Goal: Task Accomplishment & Management: Manage account settings

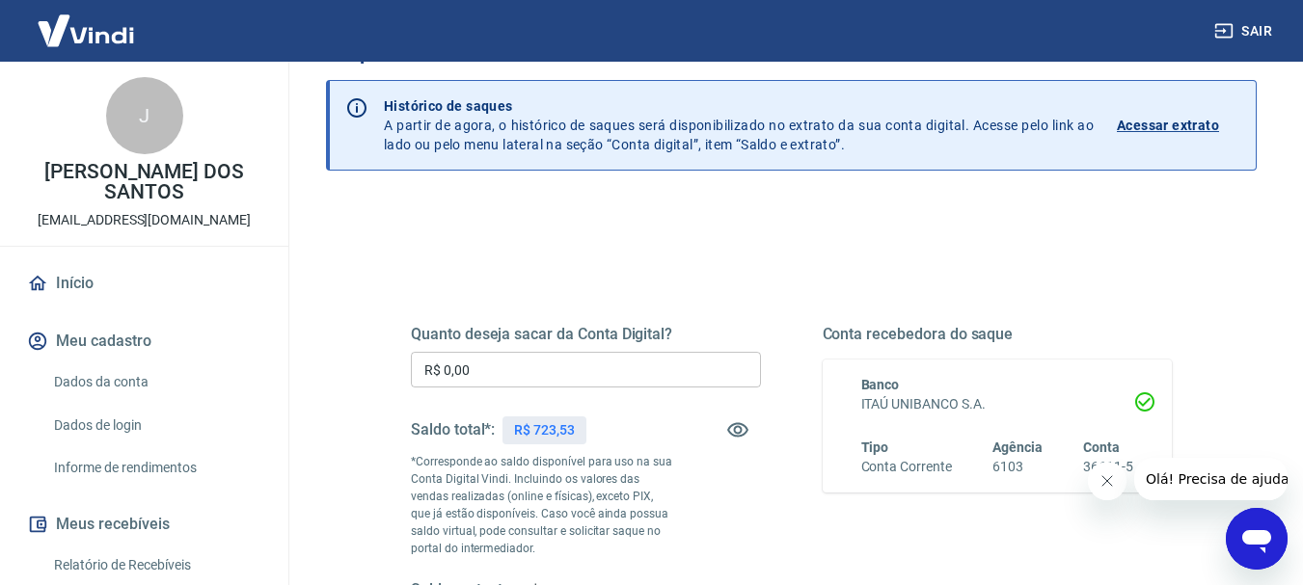
scroll to position [193, 0]
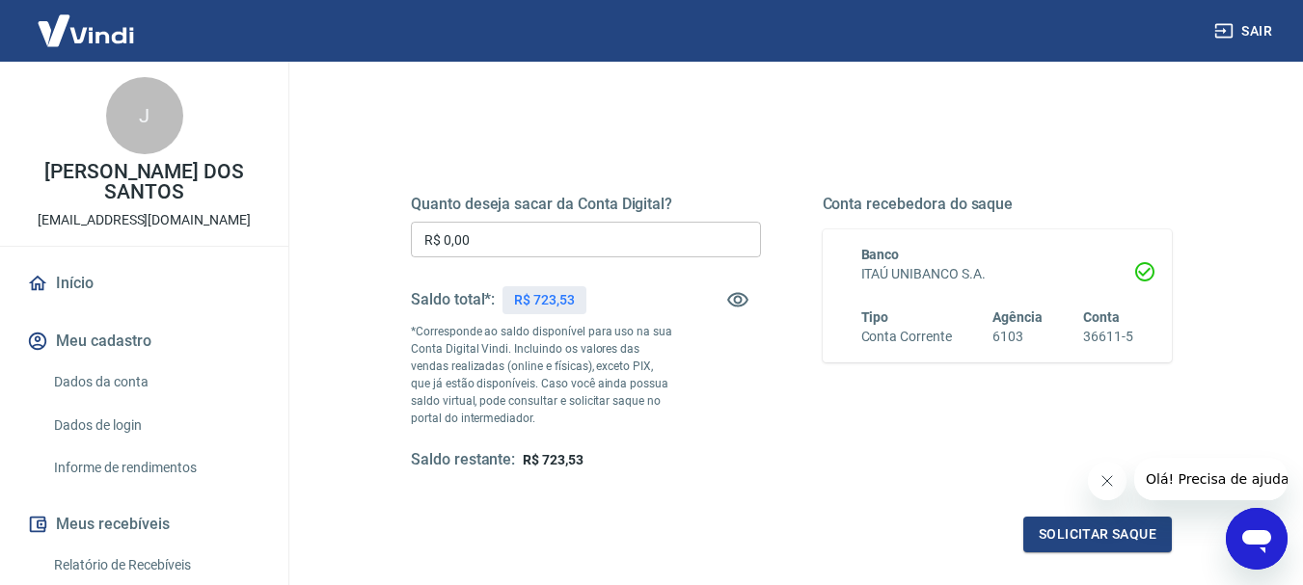
click at [492, 223] on input "R$ 0,00" at bounding box center [586, 240] width 350 height 36
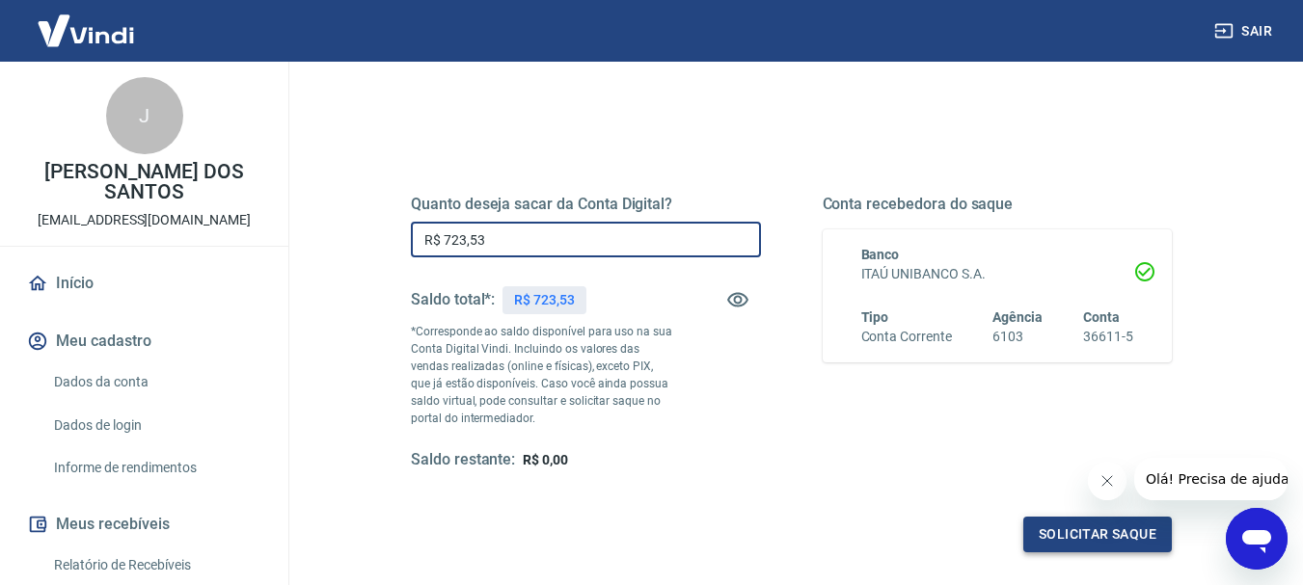
type input "R$ 723,53"
click at [1061, 529] on button "Solicitar saque" at bounding box center [1097, 535] width 149 height 36
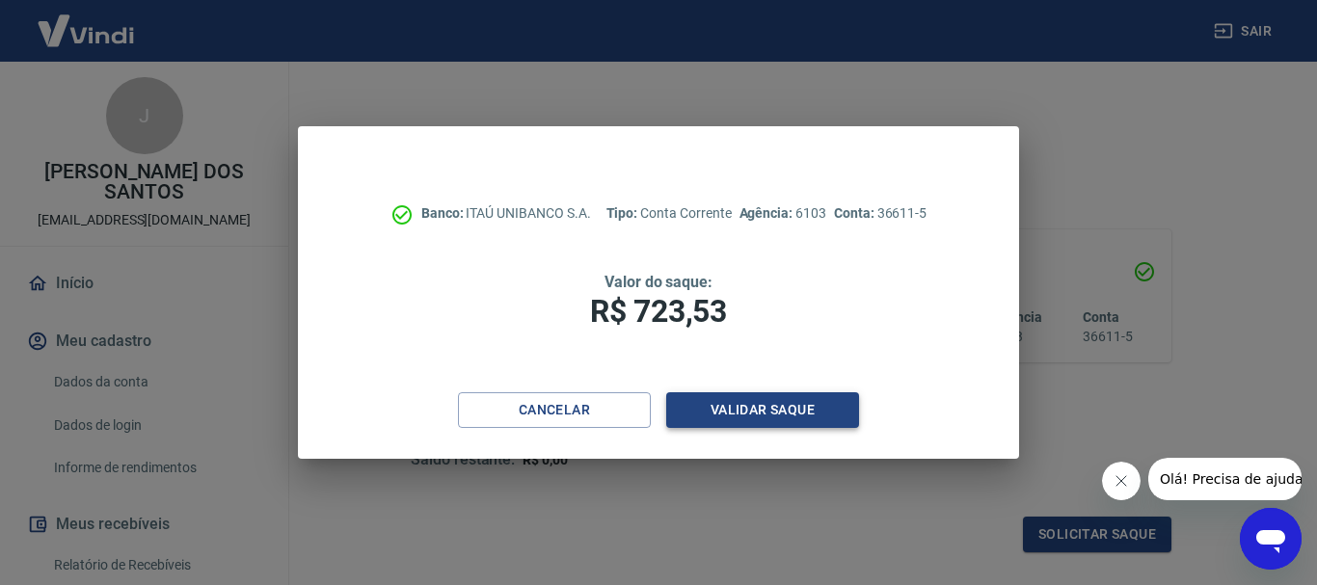
click at [732, 404] on button "Validar saque" at bounding box center [762, 411] width 193 height 36
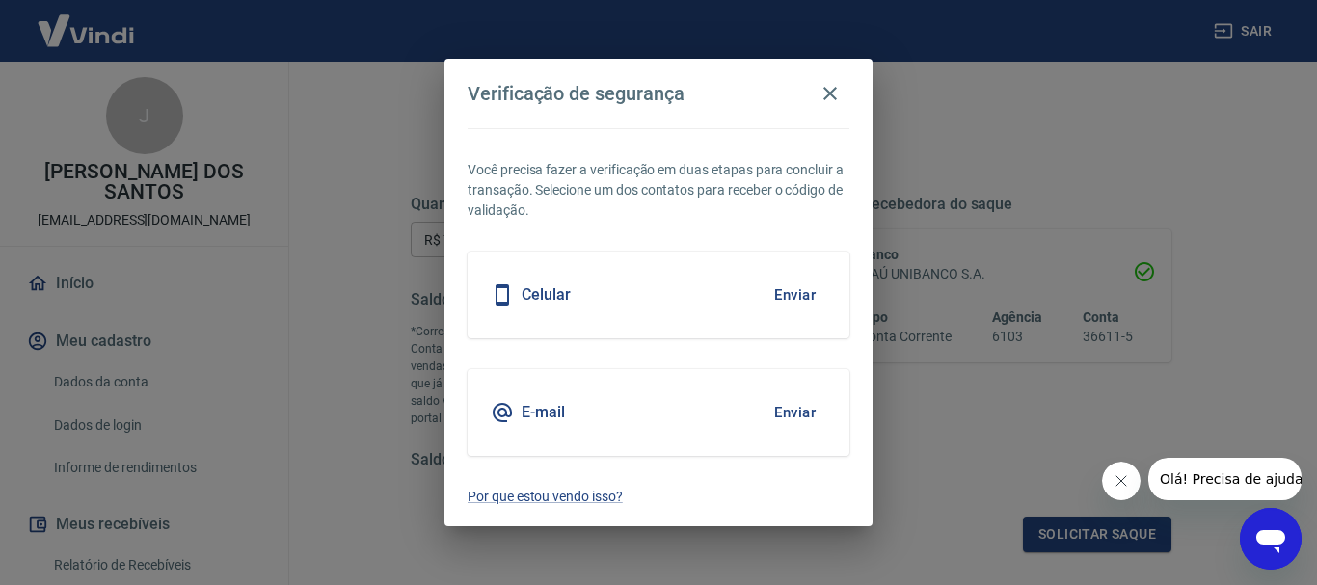
click at [804, 286] on button "Enviar" at bounding box center [795, 295] width 63 height 41
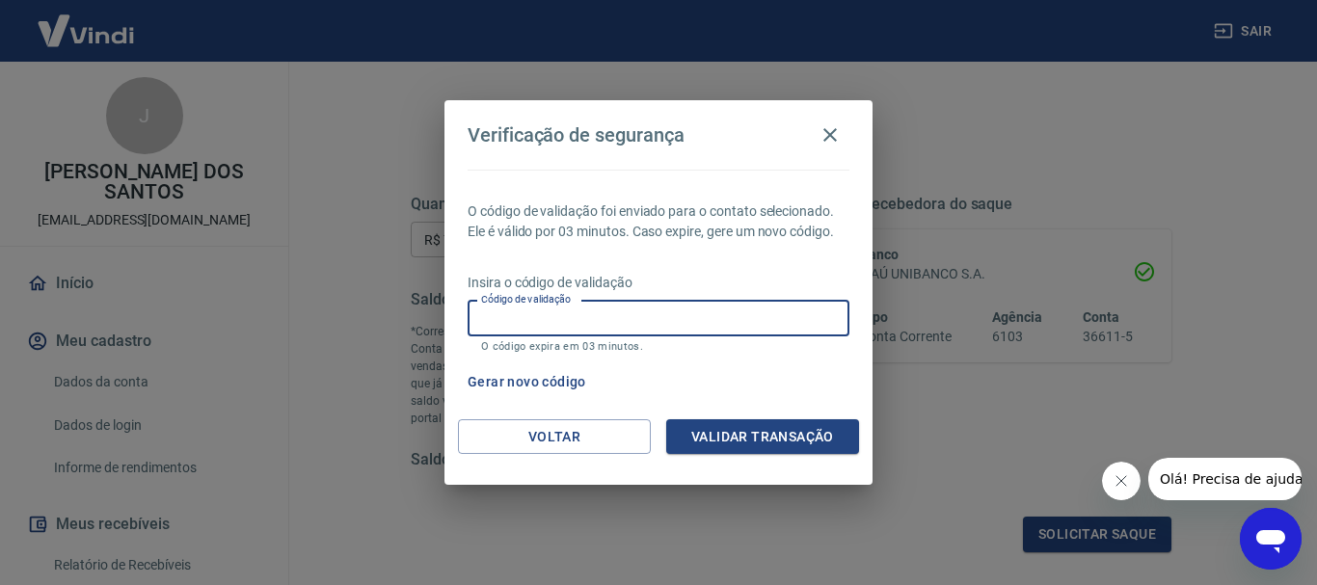
click at [594, 314] on input "Código de validação" at bounding box center [659, 319] width 382 height 36
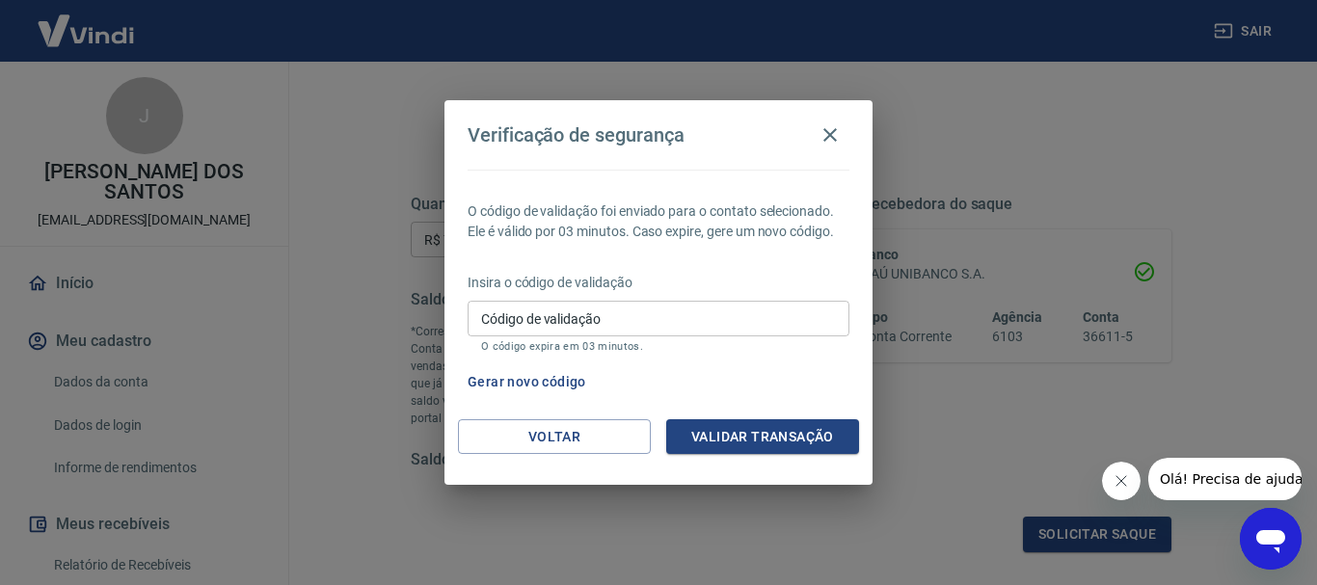
click at [800, 363] on div "O código de validação foi enviado para o contato selecionado. Ele é válido por …" at bounding box center [659, 295] width 428 height 250
click at [524, 381] on button "Gerar novo código" at bounding box center [527, 383] width 134 height 36
click at [830, 130] on icon "button" at bounding box center [830, 134] width 23 height 23
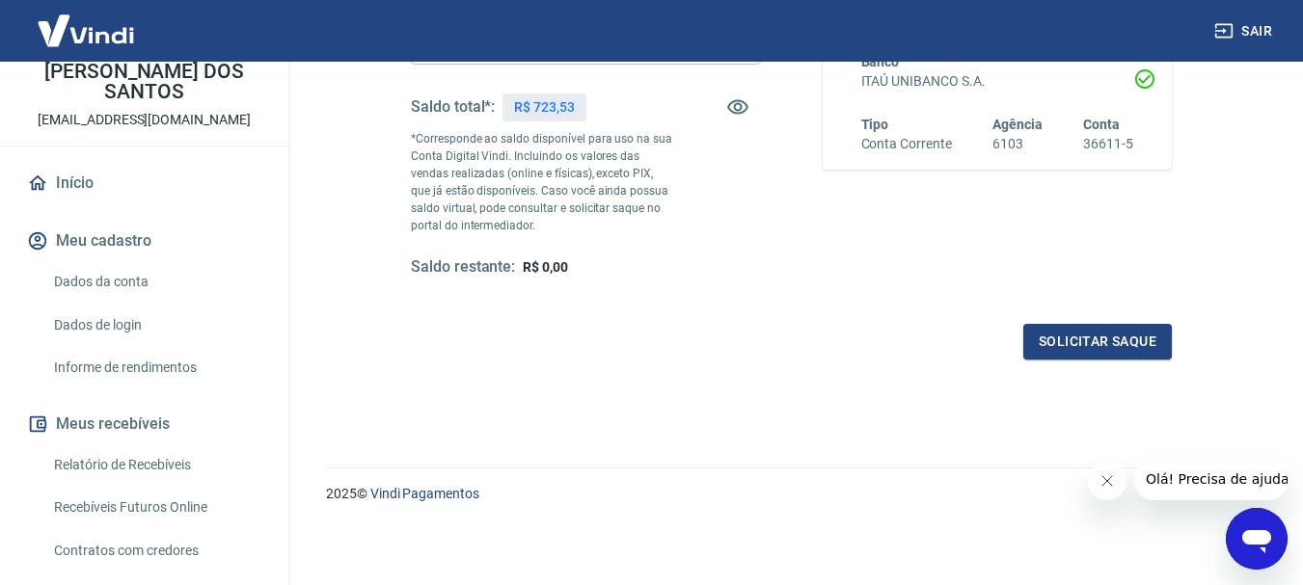
scroll to position [289, 0]
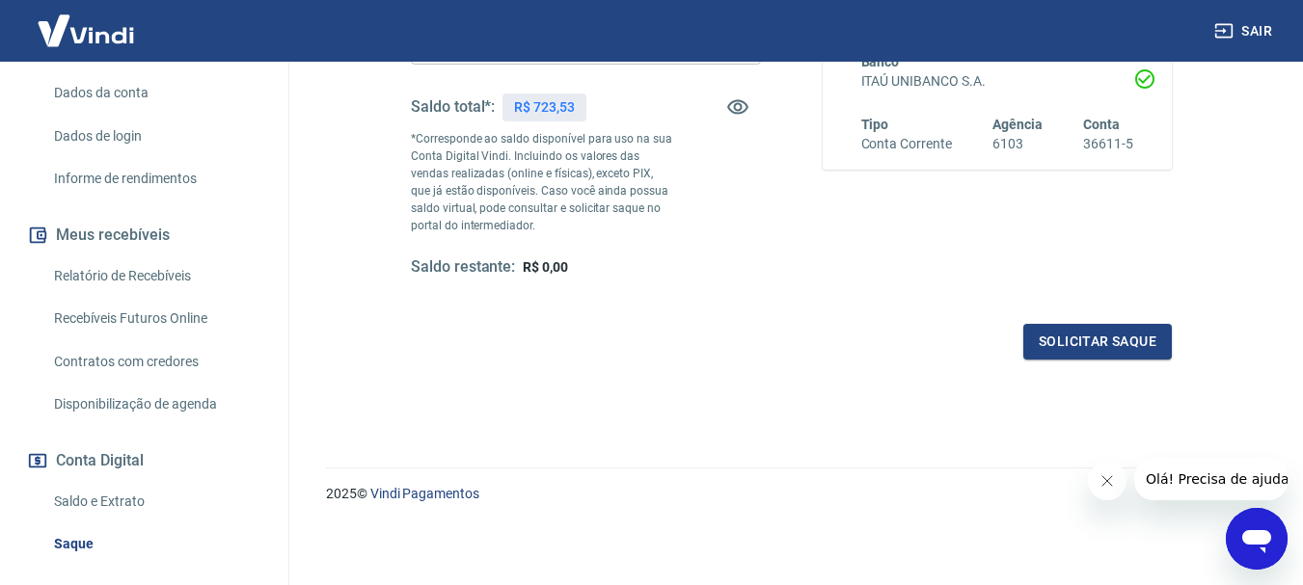
click at [102, 279] on link "Relatório de Recebíveis" at bounding box center [155, 277] width 219 height 40
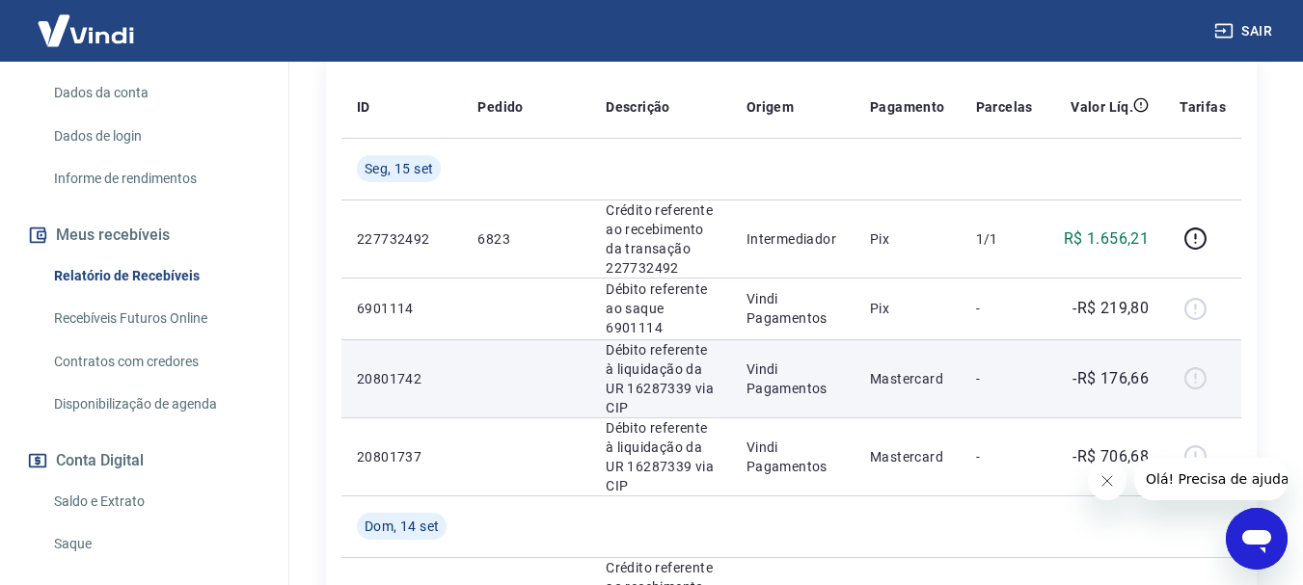
scroll to position [137, 0]
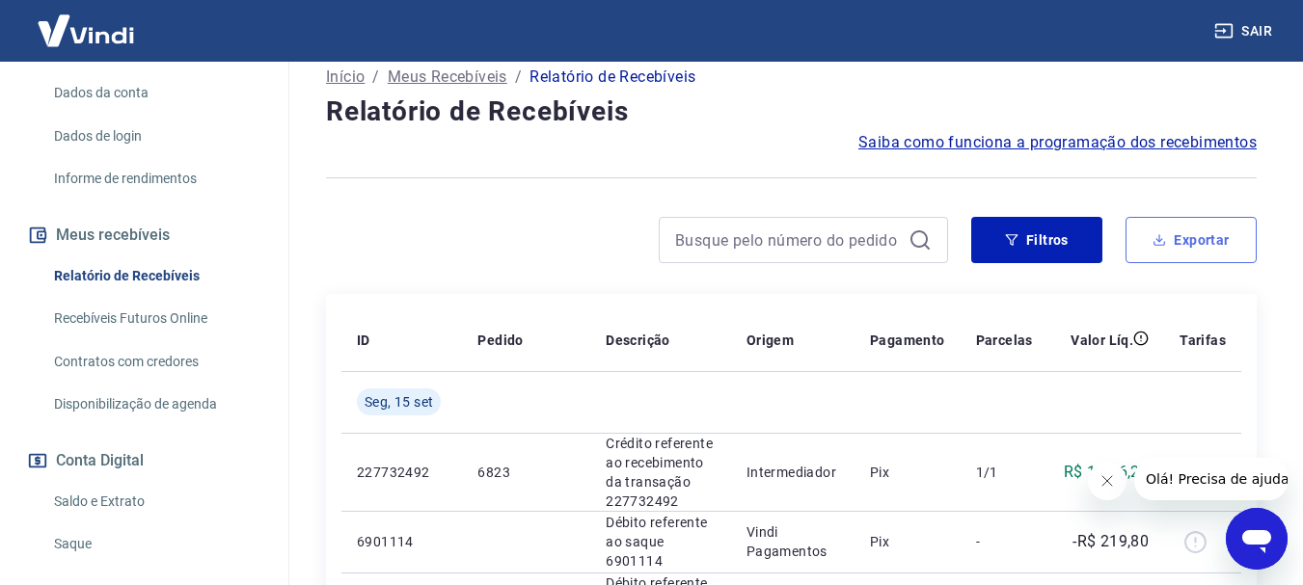
click at [1154, 233] on icon "button" at bounding box center [1159, 240] width 14 height 14
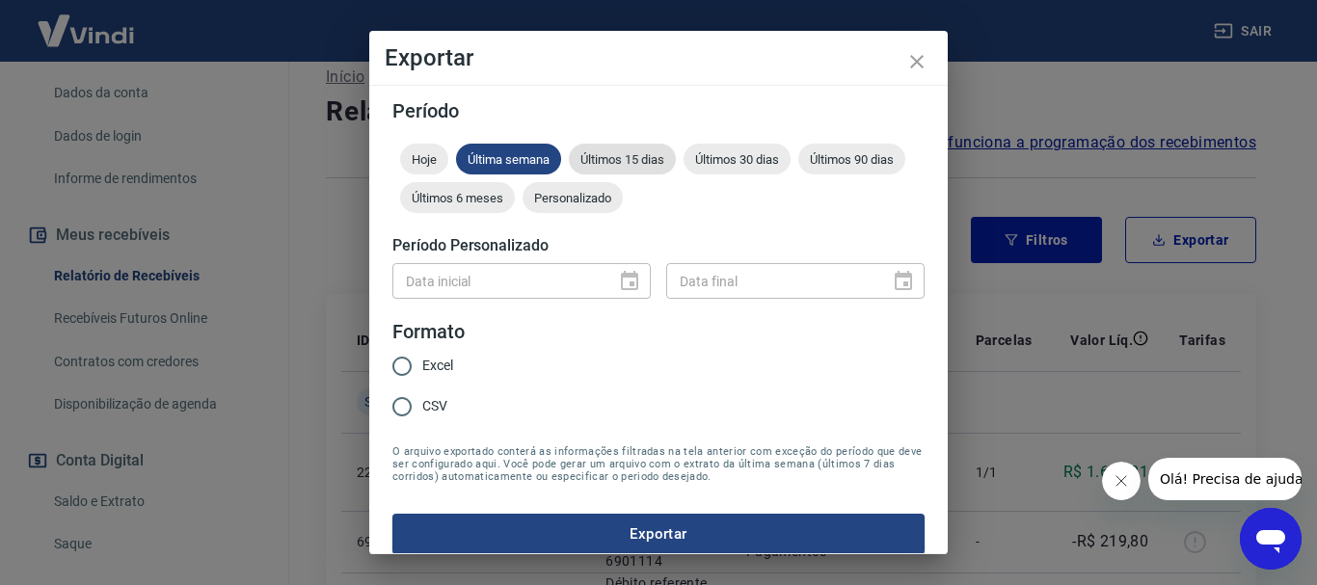
click at [597, 154] on span "Últimos 15 dias" at bounding box center [622, 159] width 107 height 14
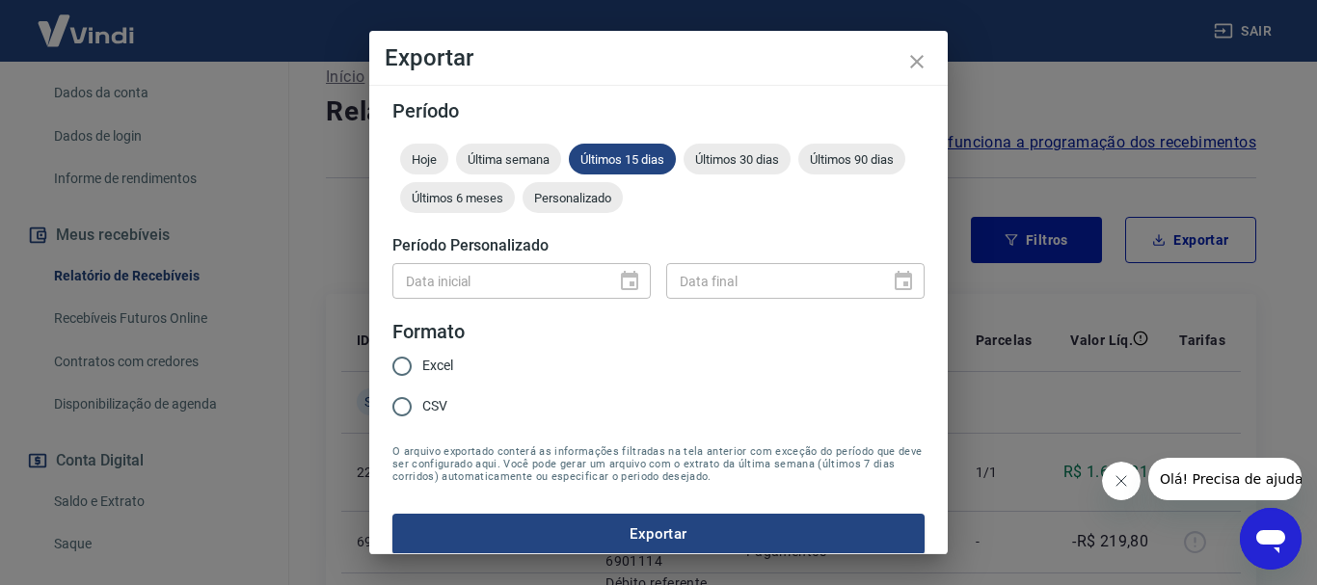
click at [407, 372] on input "Excel" at bounding box center [402, 366] width 41 height 41
radio input "true"
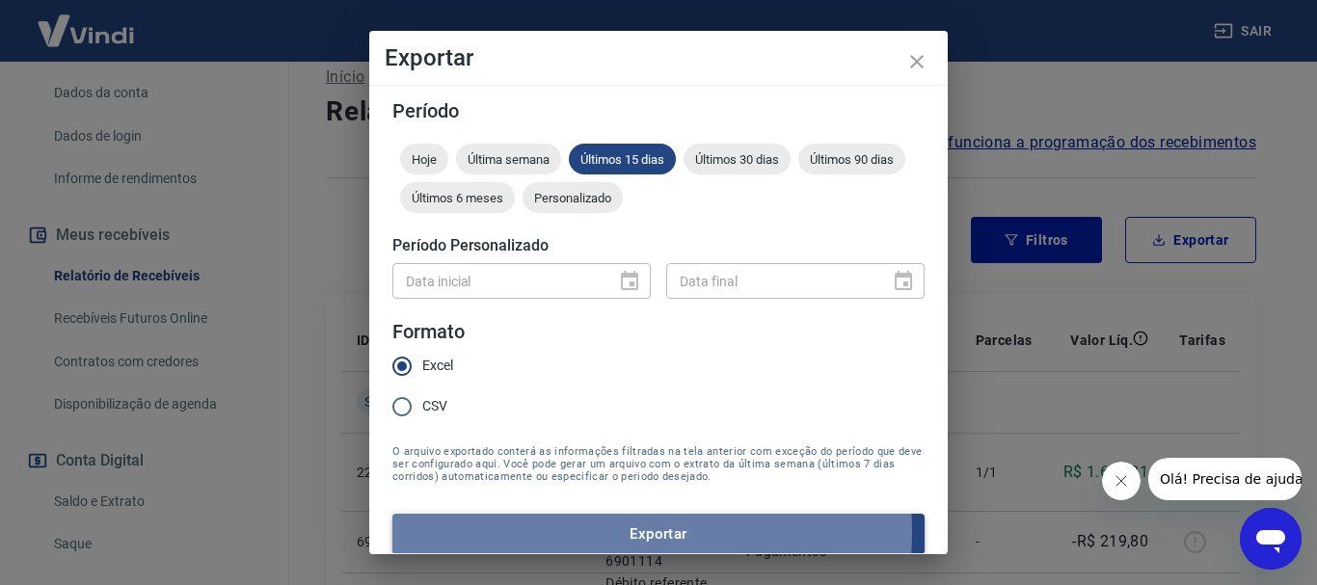
click at [624, 532] on button "Exportar" at bounding box center [659, 534] width 532 height 41
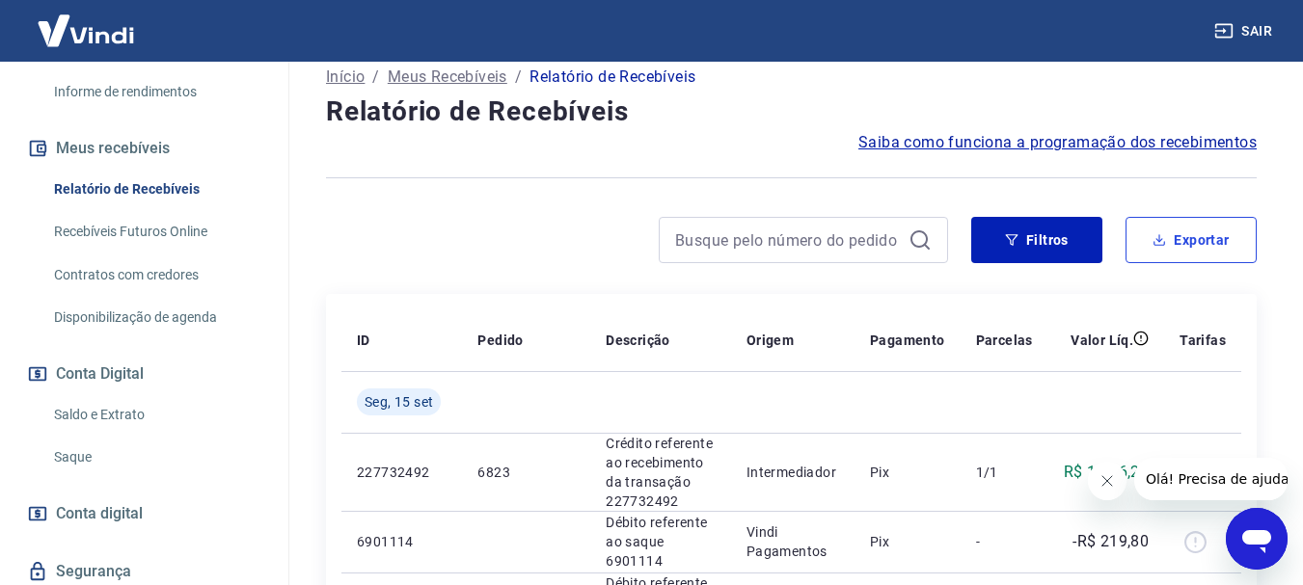
scroll to position [386, 0]
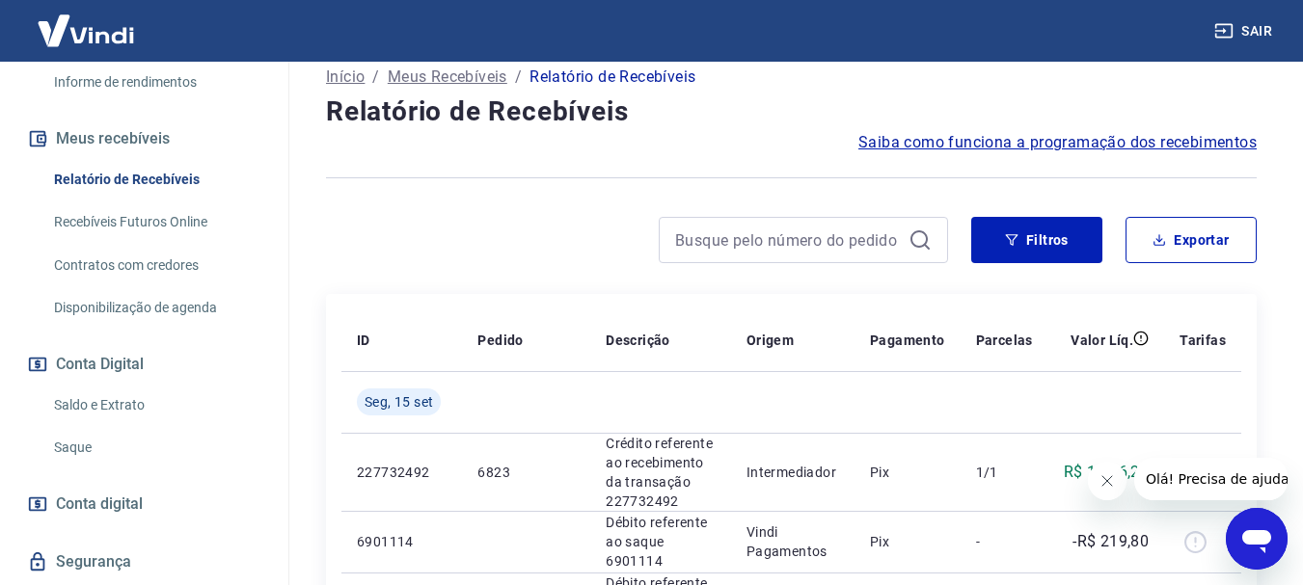
click at [70, 403] on link "Saldo e Extrato" at bounding box center [155, 406] width 219 height 40
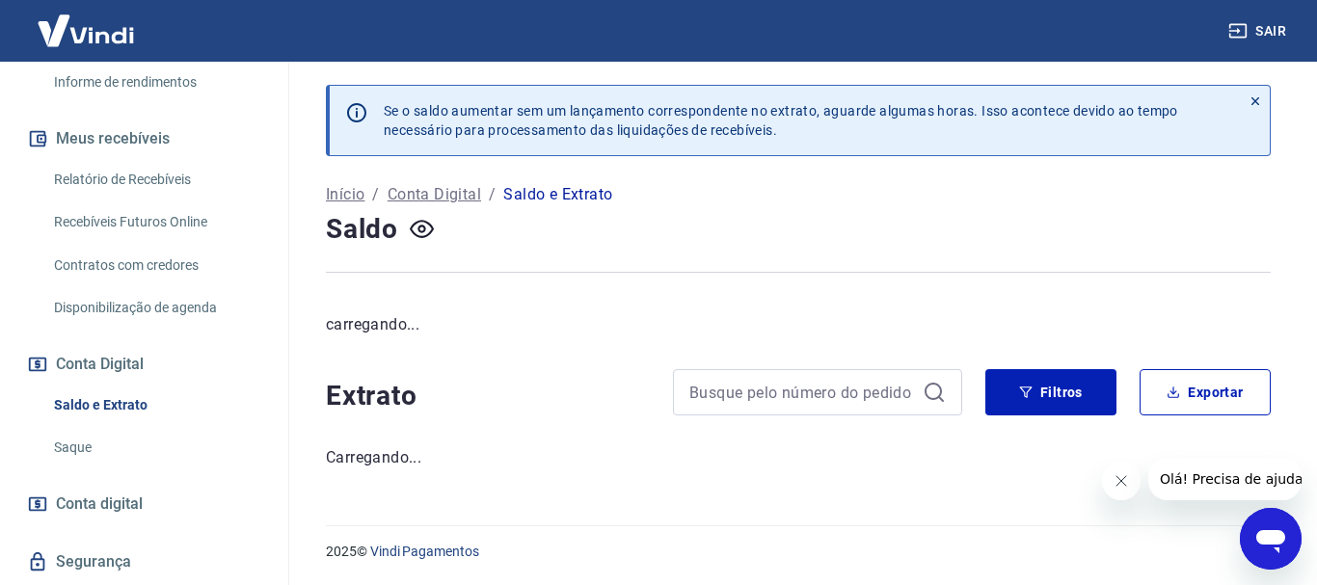
click at [72, 448] on link "Saque" at bounding box center [155, 448] width 219 height 40
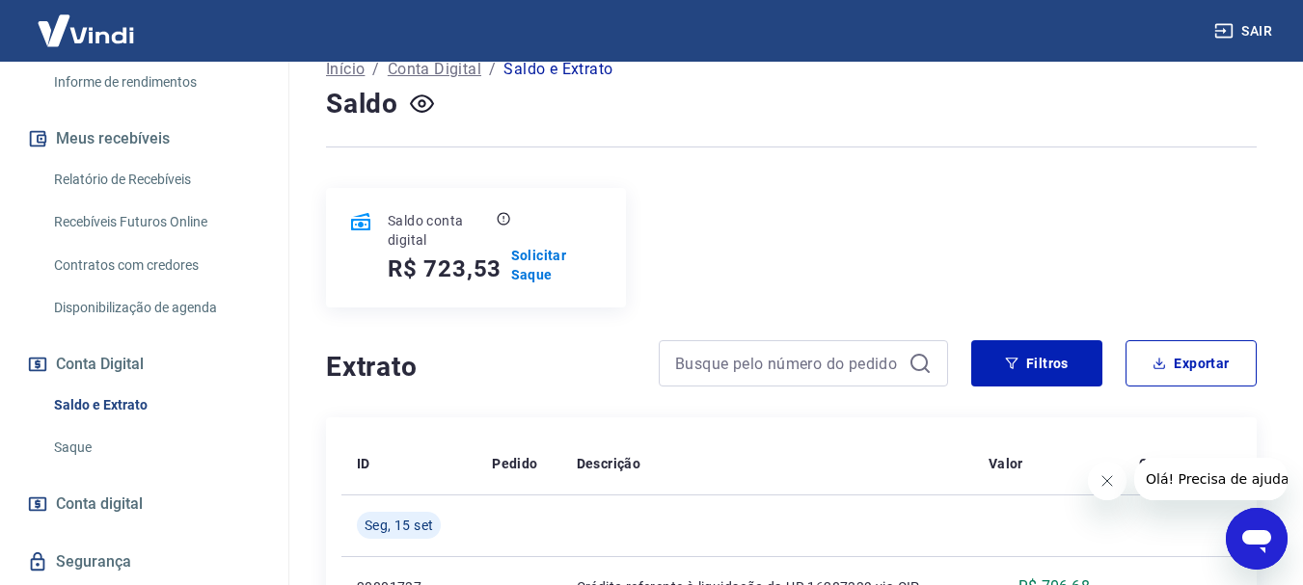
scroll to position [193, 0]
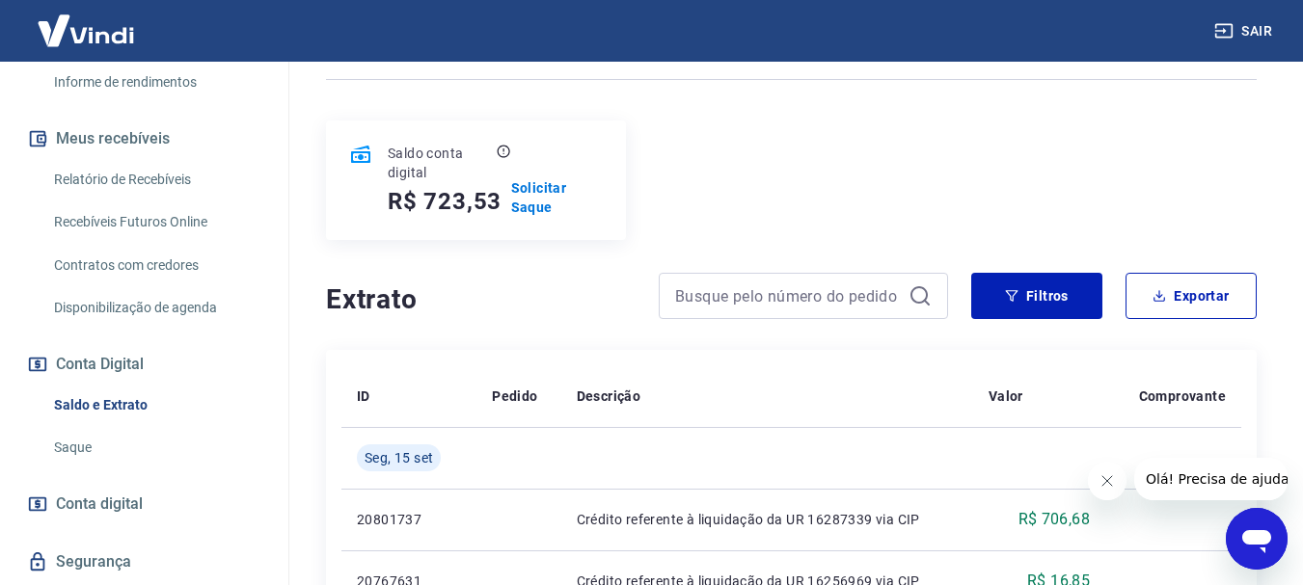
click at [73, 447] on link "Saque" at bounding box center [155, 448] width 219 height 40
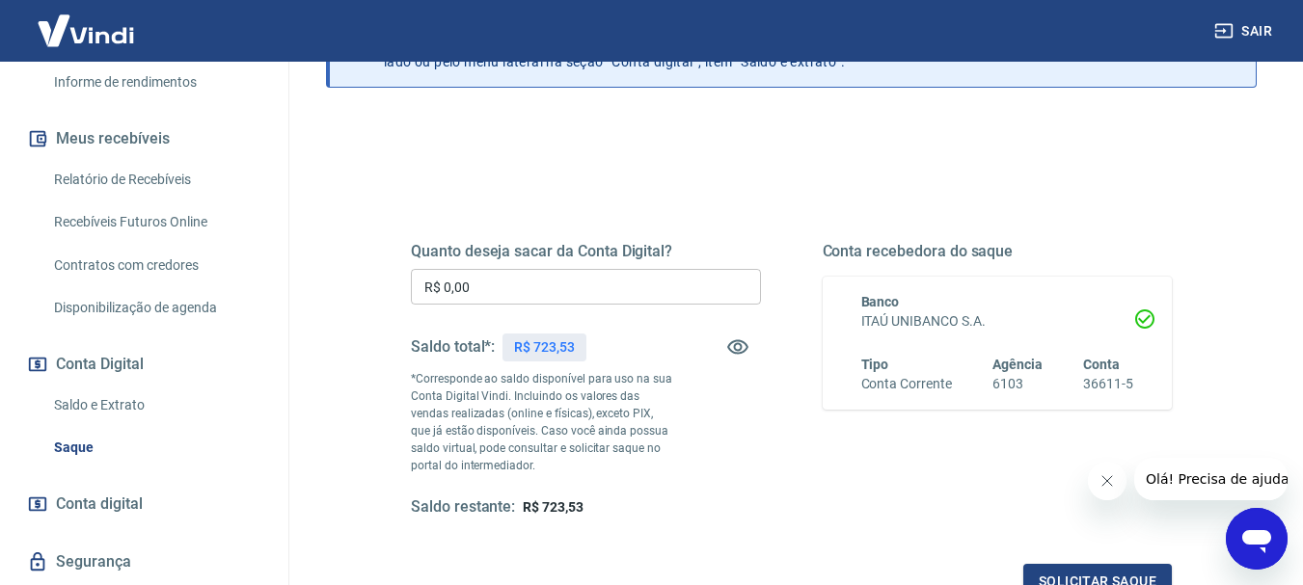
scroll to position [96, 0]
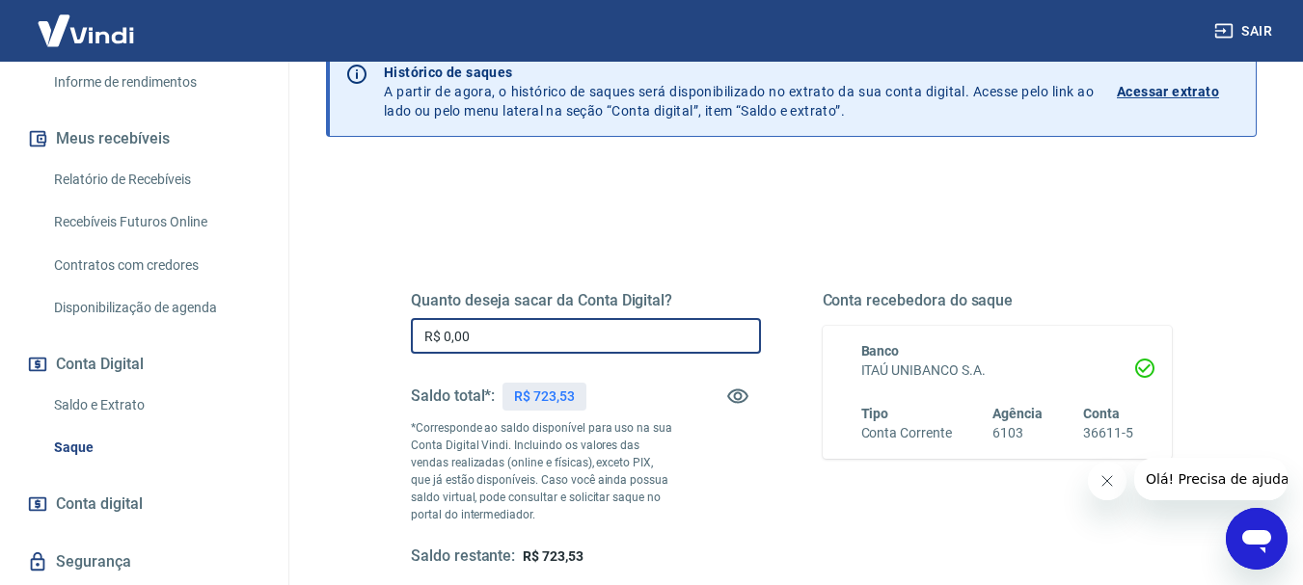
click at [451, 334] on input "R$ 0,00" at bounding box center [586, 336] width 350 height 36
click at [501, 331] on input "R$ 0,00" at bounding box center [586, 336] width 350 height 36
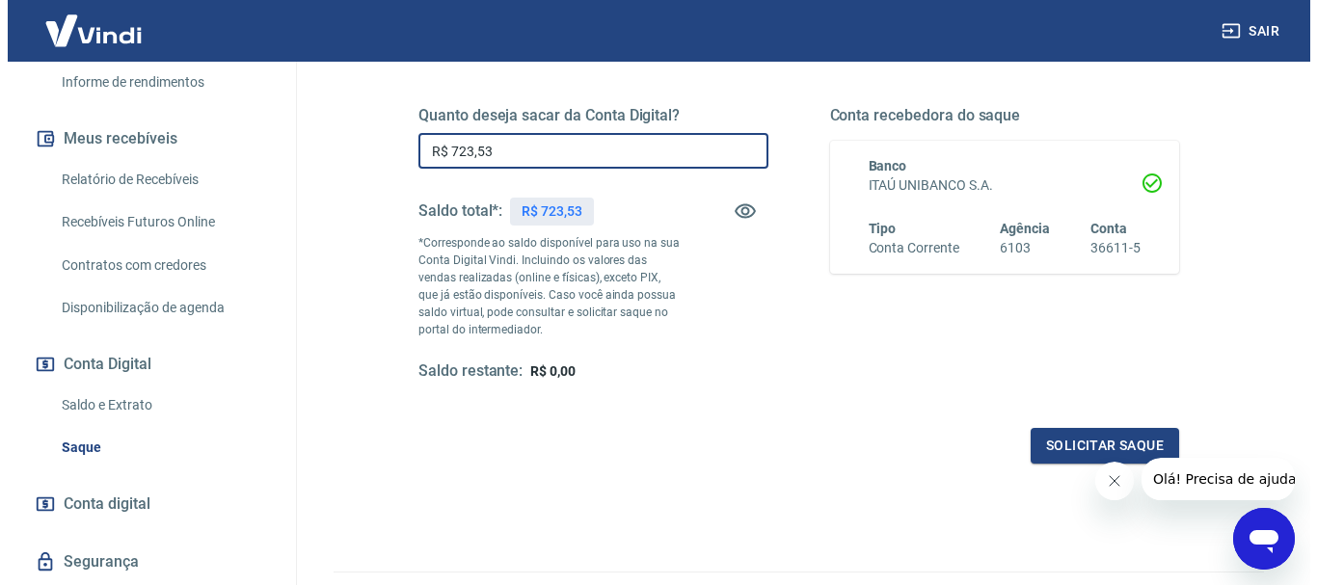
scroll to position [289, 0]
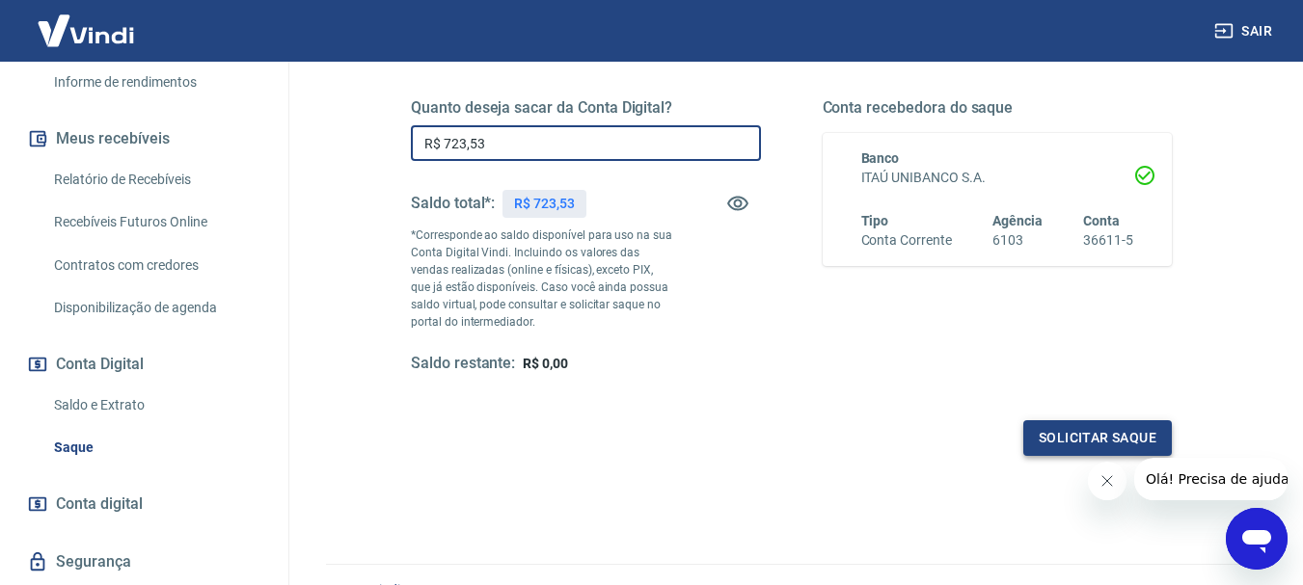
type input "R$ 723,53"
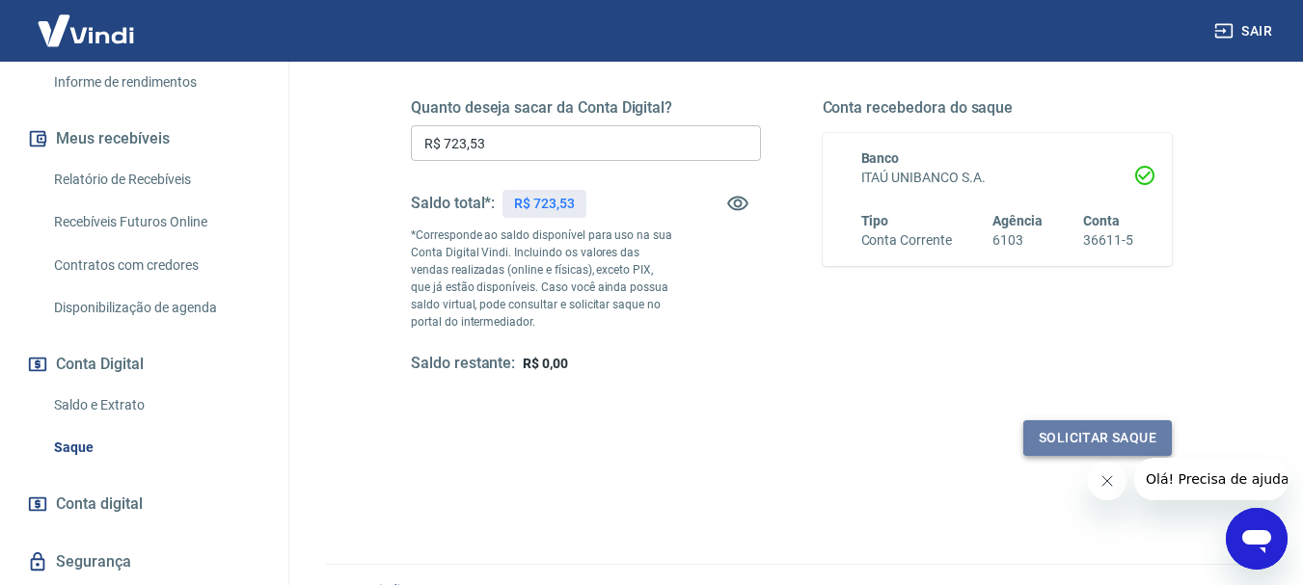
click at [1071, 440] on button "Solicitar saque" at bounding box center [1097, 438] width 149 height 36
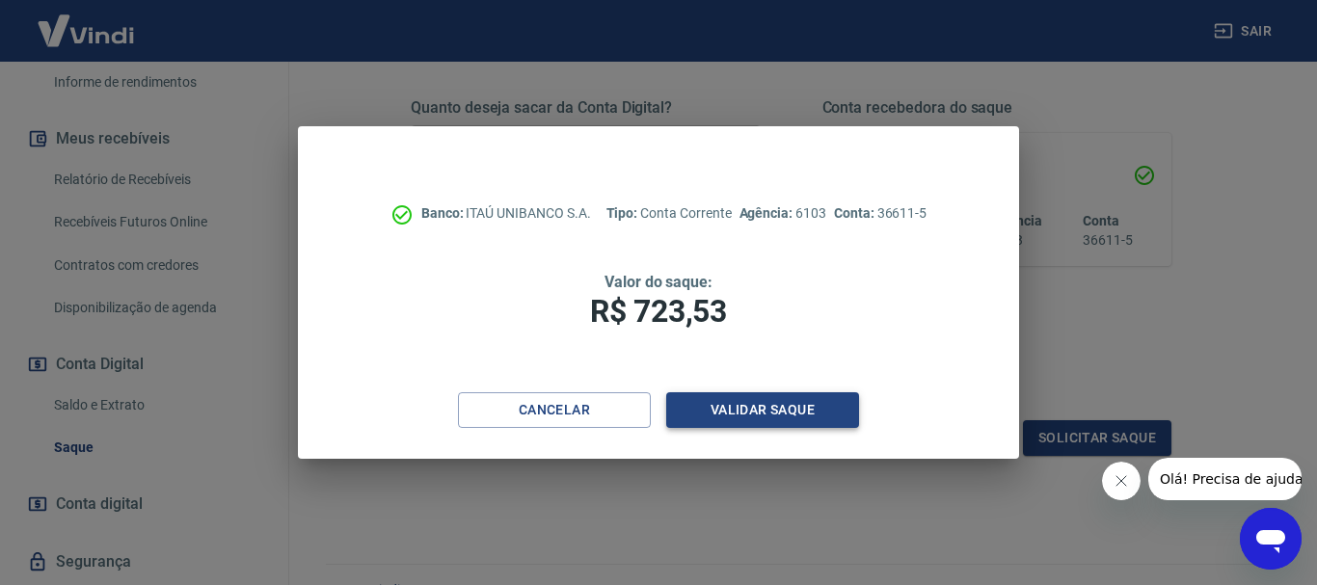
click at [808, 412] on button "Validar saque" at bounding box center [762, 411] width 193 height 36
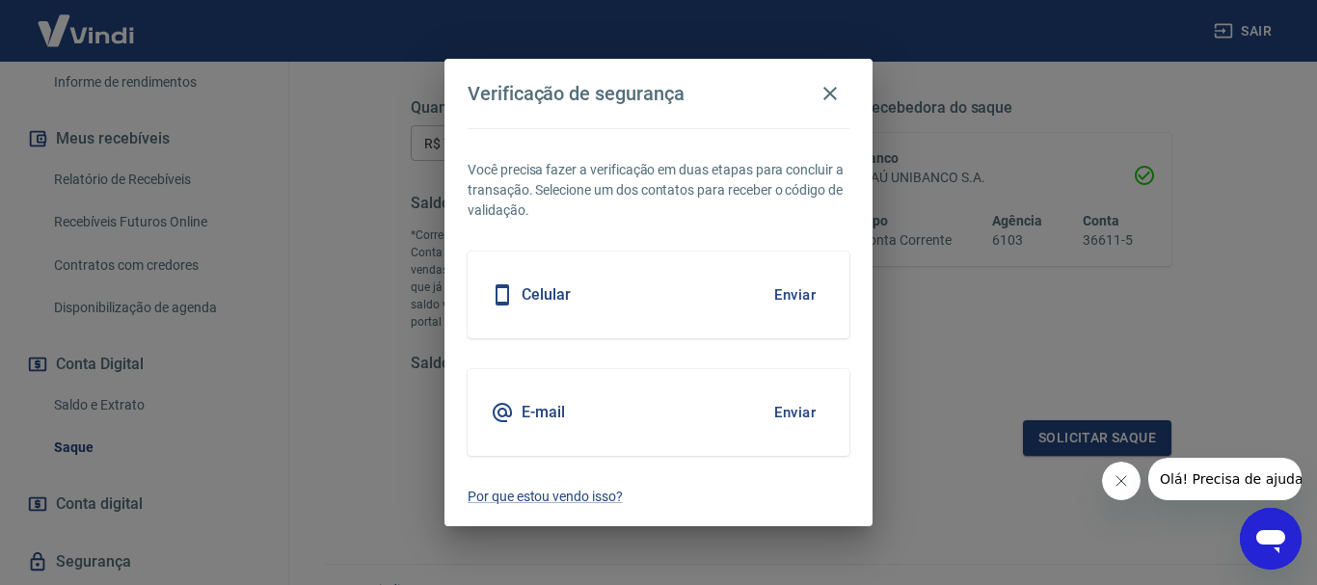
click at [788, 417] on button "Enviar" at bounding box center [795, 413] width 63 height 41
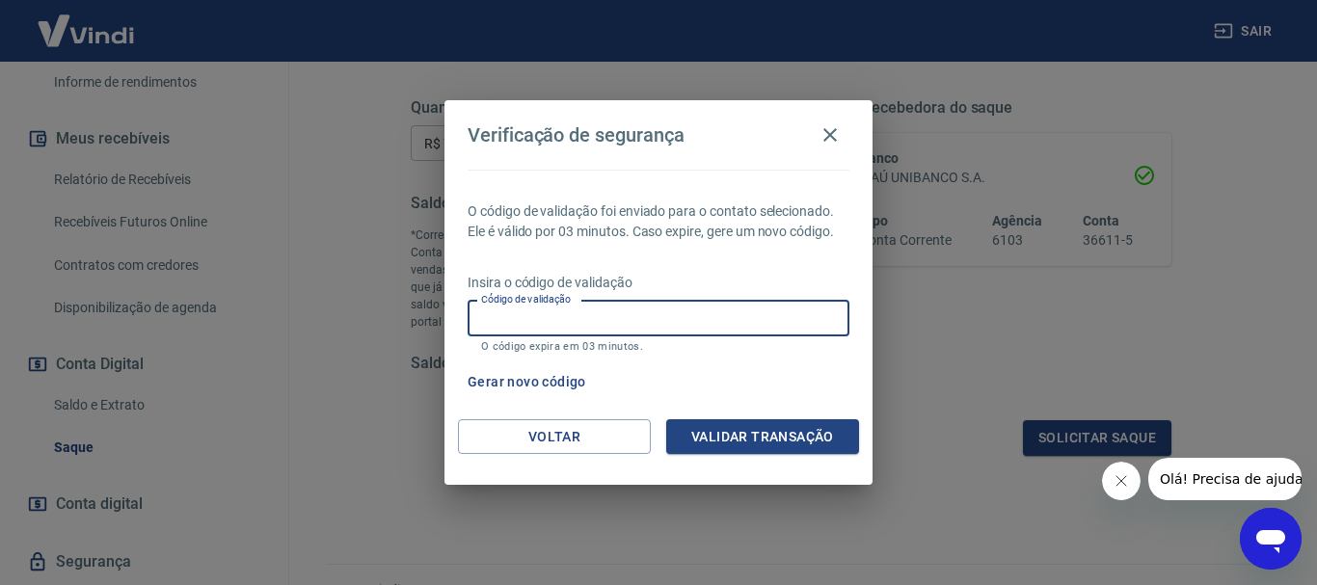
click at [484, 324] on input "Código de validação" at bounding box center [659, 319] width 382 height 36
type input "960117"
click at [797, 446] on button "Validar transação" at bounding box center [762, 438] width 193 height 36
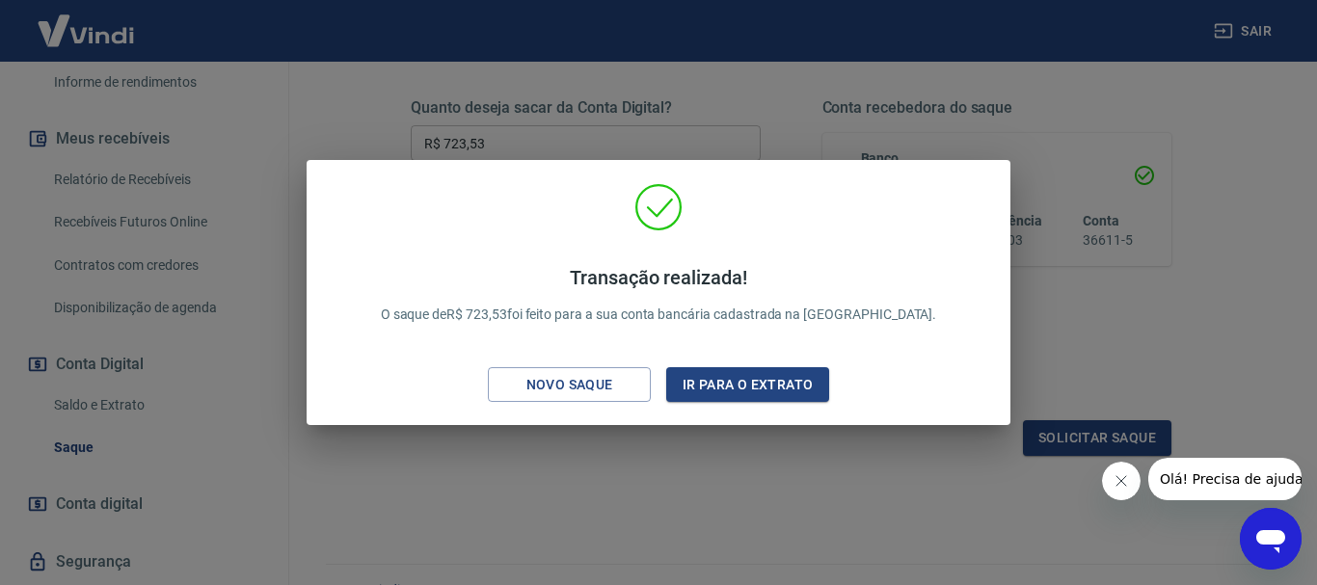
click at [678, 480] on div "Transação realizada! O saque de R$ 723,53 foi feito para a sua conta bancária c…" at bounding box center [658, 292] width 1317 height 585
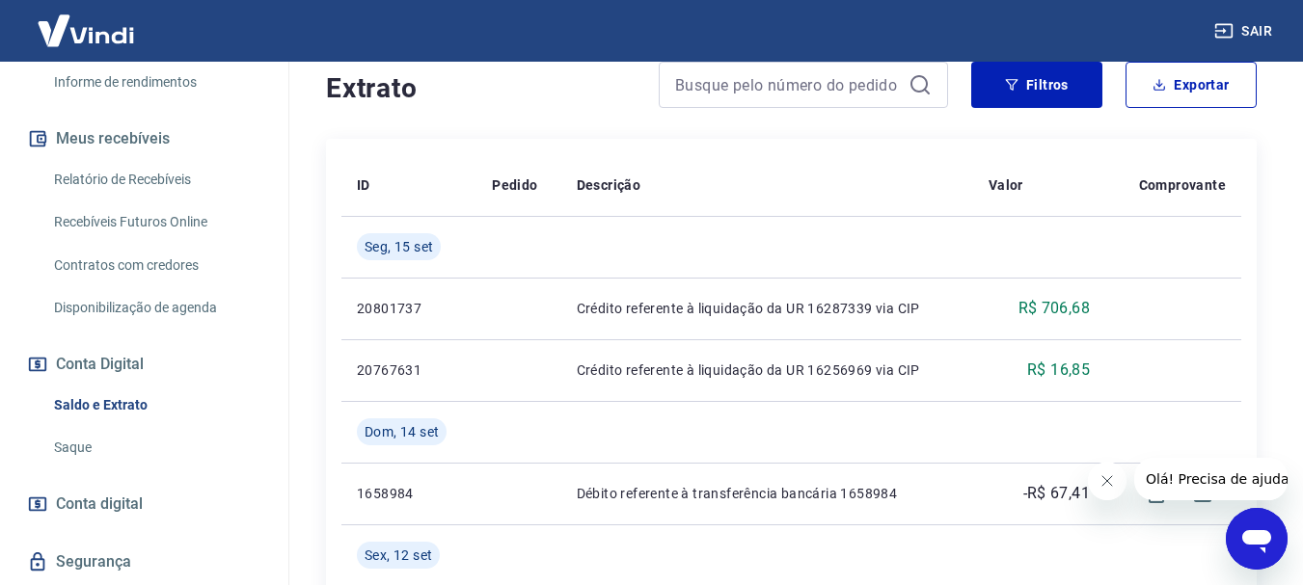
scroll to position [386, 0]
